Goal: Find contact information: Find contact information

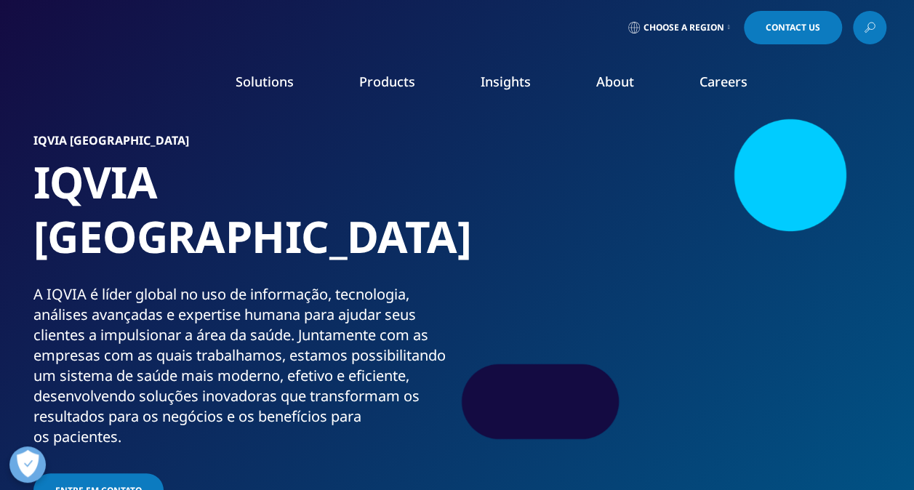
click at [731, 25] on link "Choose a Region" at bounding box center [679, 27] width 108 height 33
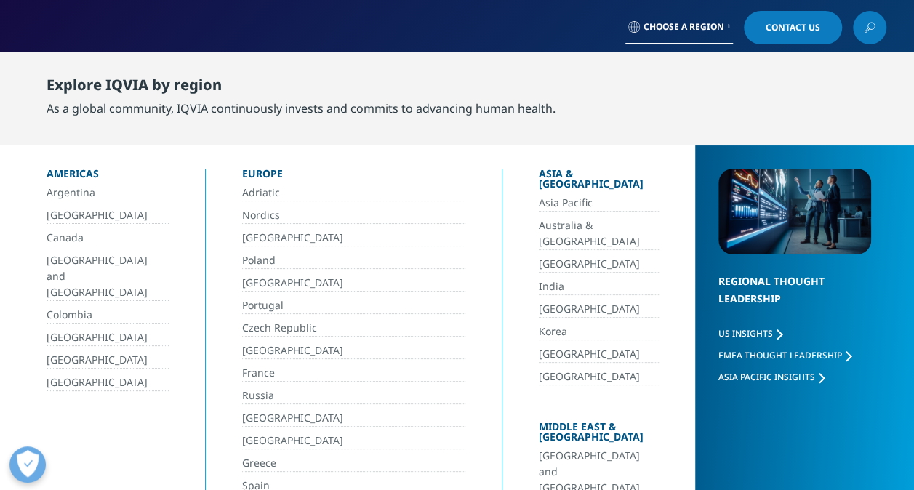
click at [57, 214] on link "Brasil" at bounding box center [108, 215] width 122 height 17
click at [542, 23] on div "Choose a Region Contact Us" at bounding box center [457, 27] width 858 height 33
click at [782, 23] on span "Contact Us" at bounding box center [792, 27] width 55 height 9
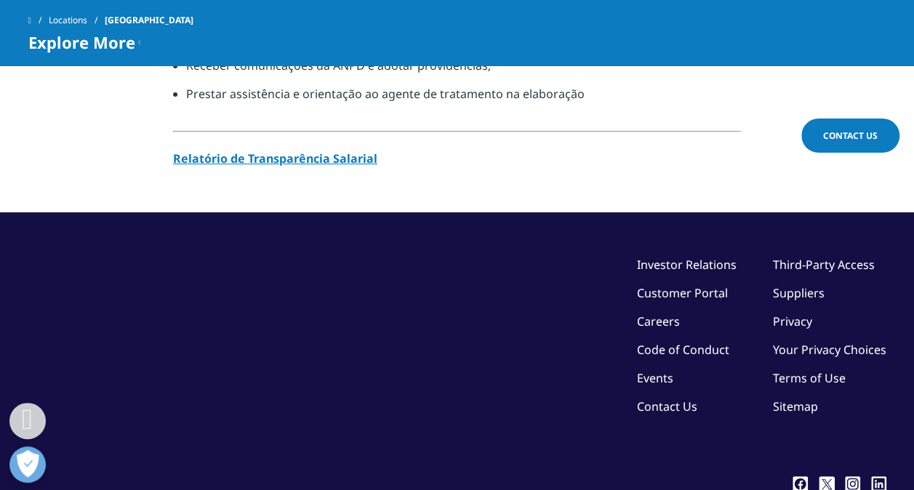
scroll to position [1574, 0]
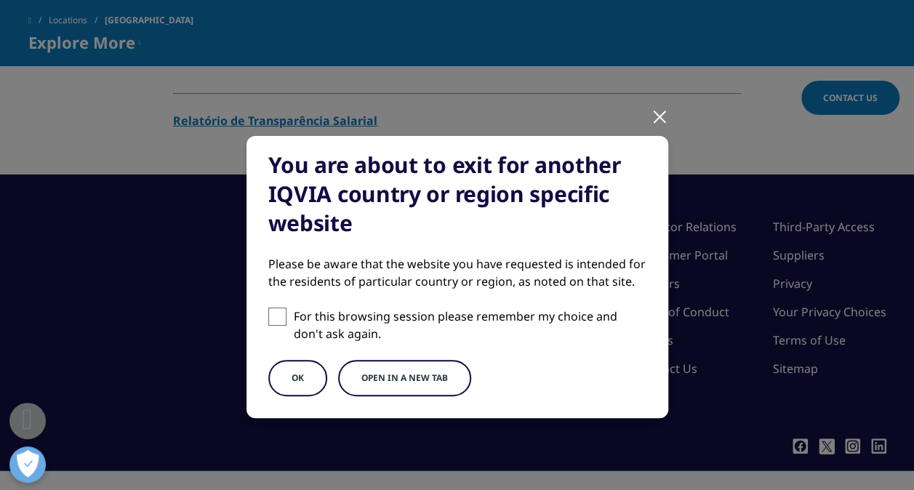
click at [277, 313] on span at bounding box center [277, 316] width 18 height 18
click at [277, 313] on input "For this browsing session please remember my choice and don't ask again." at bounding box center [277, 316] width 18 height 18
checkbox input "true"
click at [287, 376] on button "OK" at bounding box center [297, 378] width 59 height 36
